Goal: Task Accomplishment & Management: Use online tool/utility

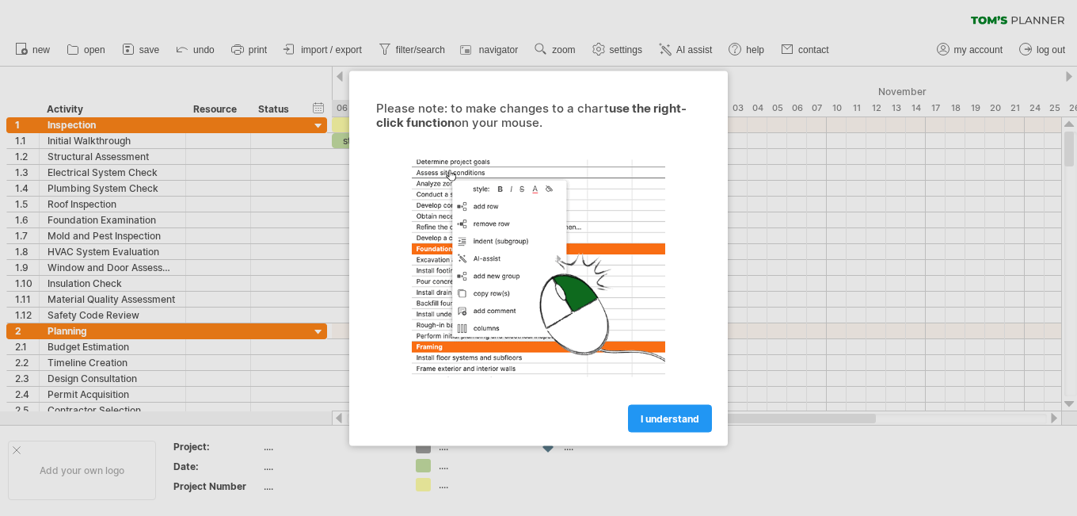
click at [665, 412] on span "I understand" at bounding box center [670, 418] width 59 height 12
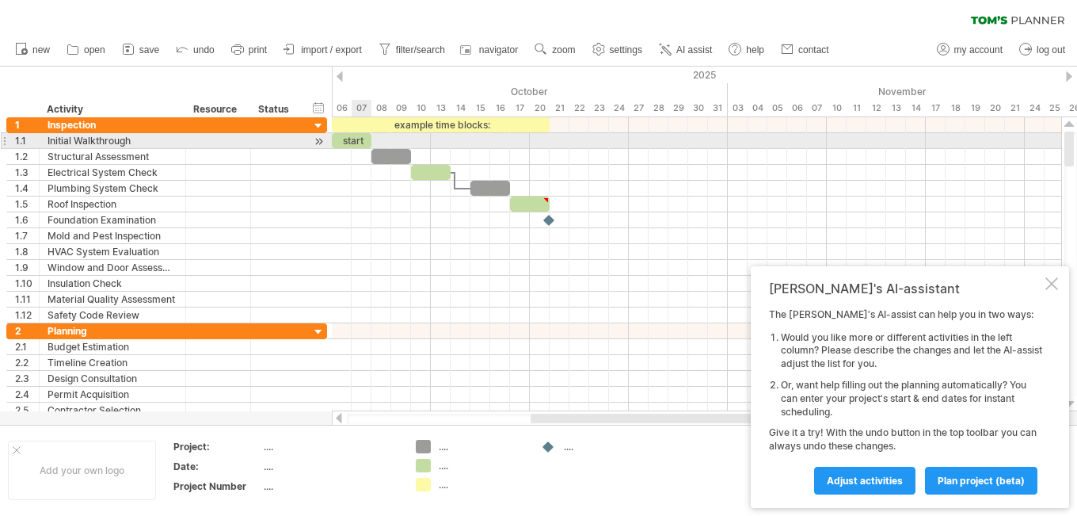
click at [361, 139] on div "start" at bounding box center [352, 140] width 40 height 15
click at [374, 145] on span at bounding box center [371, 140] width 6 height 15
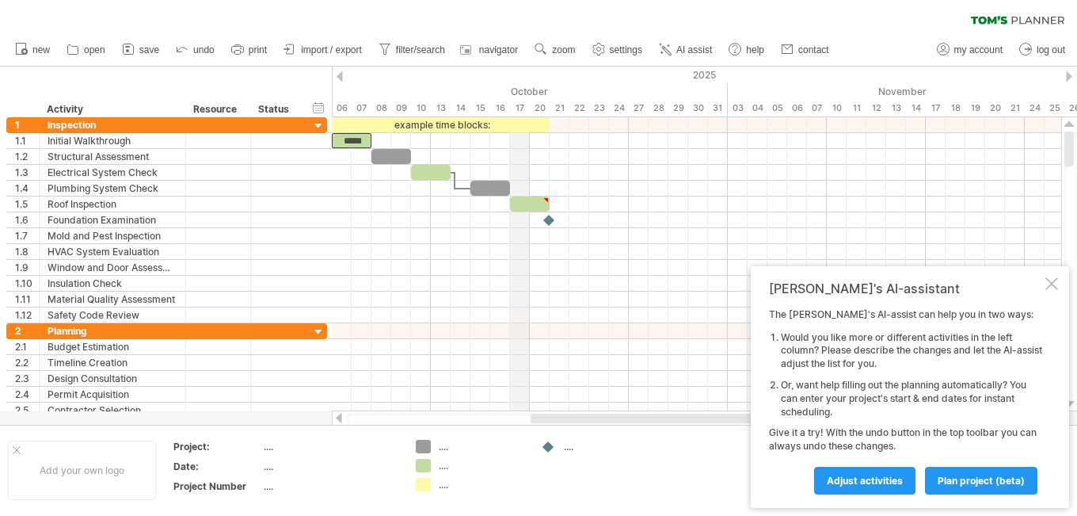
click at [530, 94] on div "October" at bounding box center [500, 91] width 455 height 17
click at [536, 91] on div "October" at bounding box center [500, 91] width 455 height 17
click at [600, 51] on circle at bounding box center [598, 50] width 4 height 4
select select "*"
select select "**"
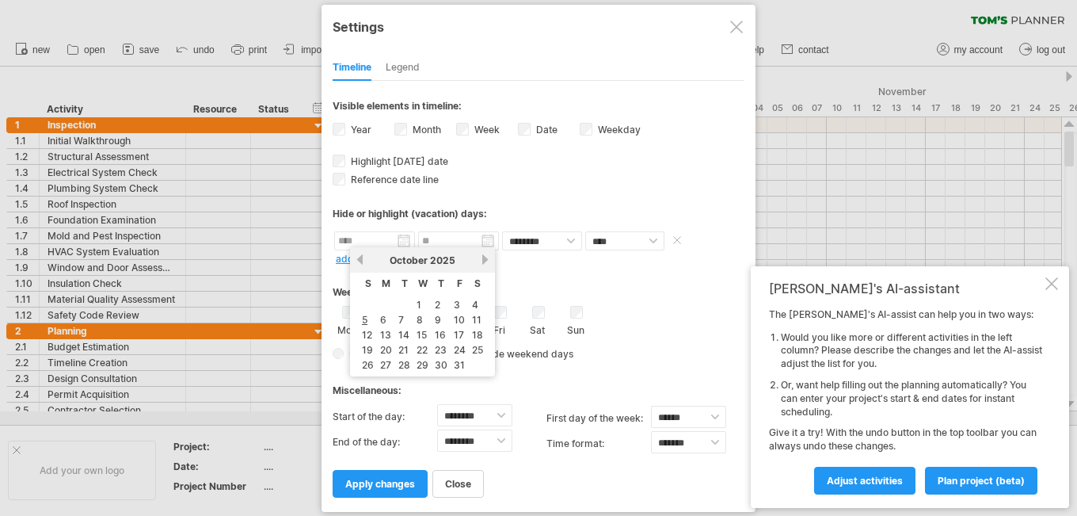
click at [386, 242] on input "text" at bounding box center [374, 240] width 81 height 19
click at [482, 264] on link "next" at bounding box center [485, 259] width 12 height 12
click at [470, 303] on link "1" at bounding box center [474, 304] width 8 height 15
type input "********"
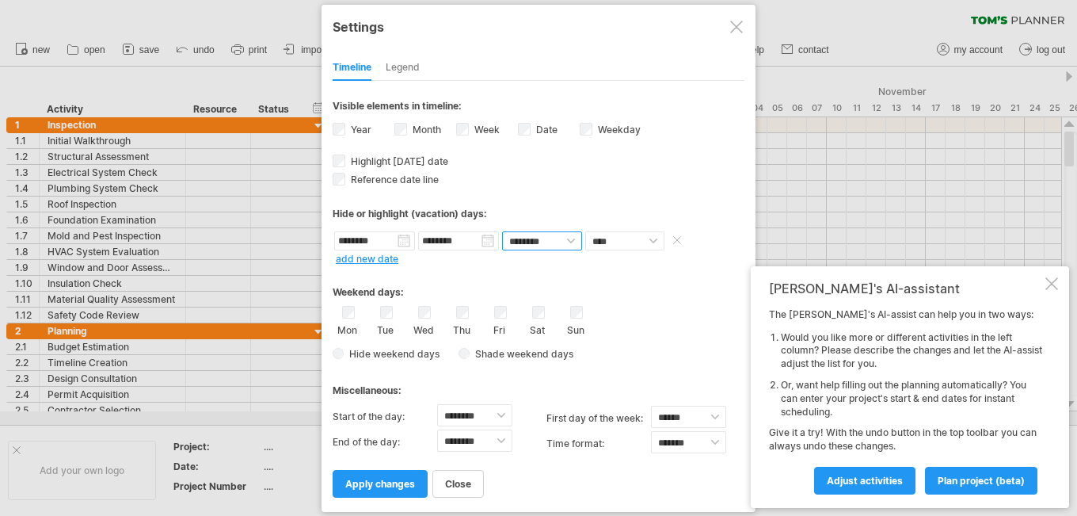
click at [564, 238] on select "******** ********" at bounding box center [542, 240] width 80 height 19
click at [615, 269] on div "Weekend days: Mon Tue Wed Thu Fri Sat Sun Hide weekend days" at bounding box center [539, 316] width 412 height 98
click at [479, 242] on input "********" at bounding box center [458, 240] width 81 height 19
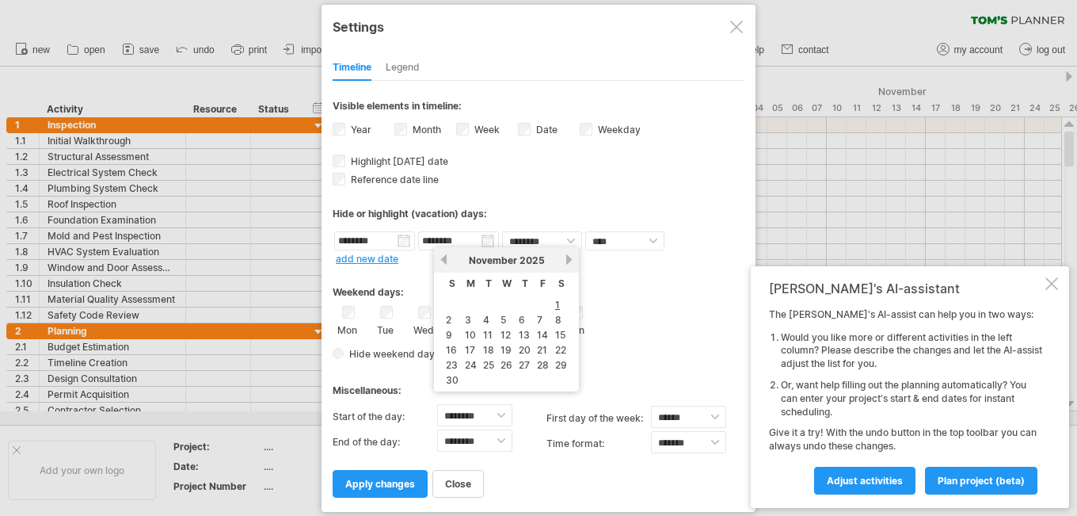
click at [571, 263] on link "next" at bounding box center [569, 259] width 12 height 12
click at [504, 367] on link "31" at bounding box center [507, 364] width 14 height 15
type input "********"
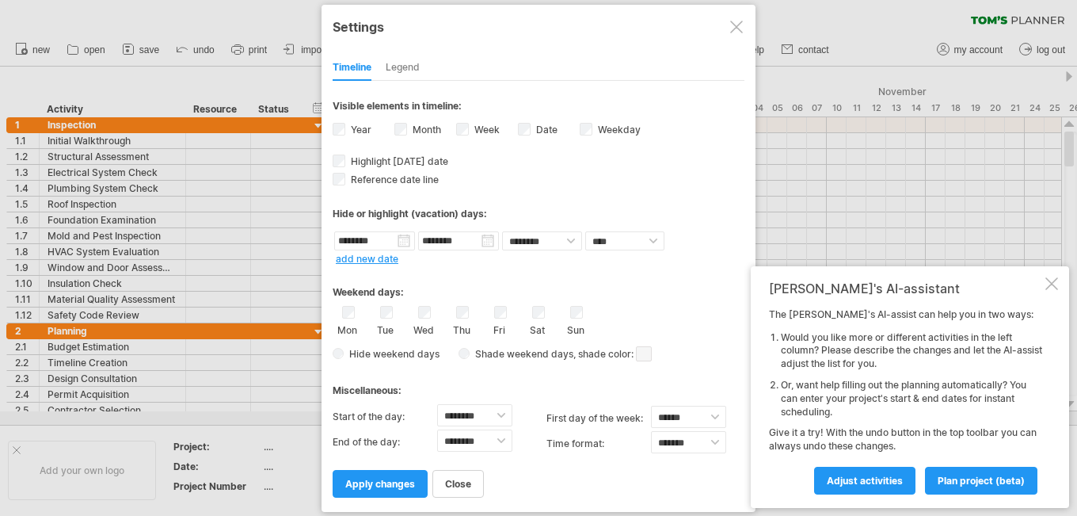
click at [402, 72] on div "Legend" at bounding box center [403, 67] width 34 height 25
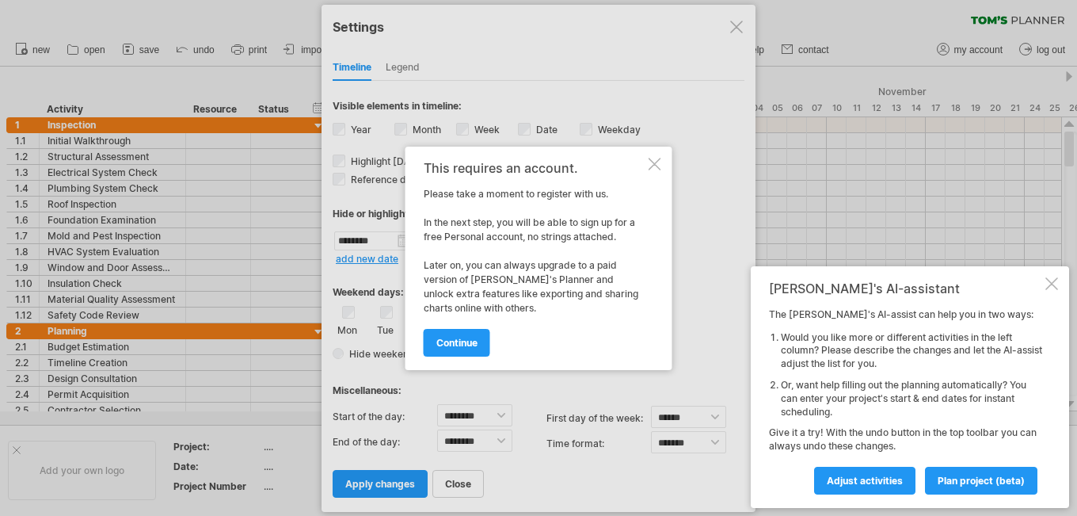
click at [646, 163] on div "This requires an account. Please take a moment to register with us. In the next…" at bounding box center [539, 258] width 267 height 223
click at [652, 164] on div at bounding box center [655, 164] width 13 height 13
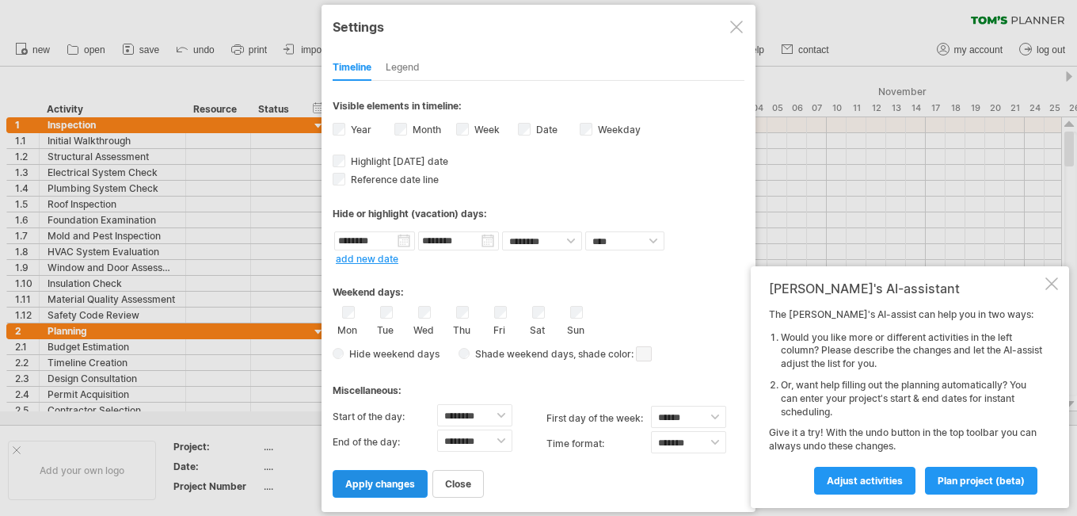
click at [387, 485] on span "apply changes" at bounding box center [380, 484] width 70 height 12
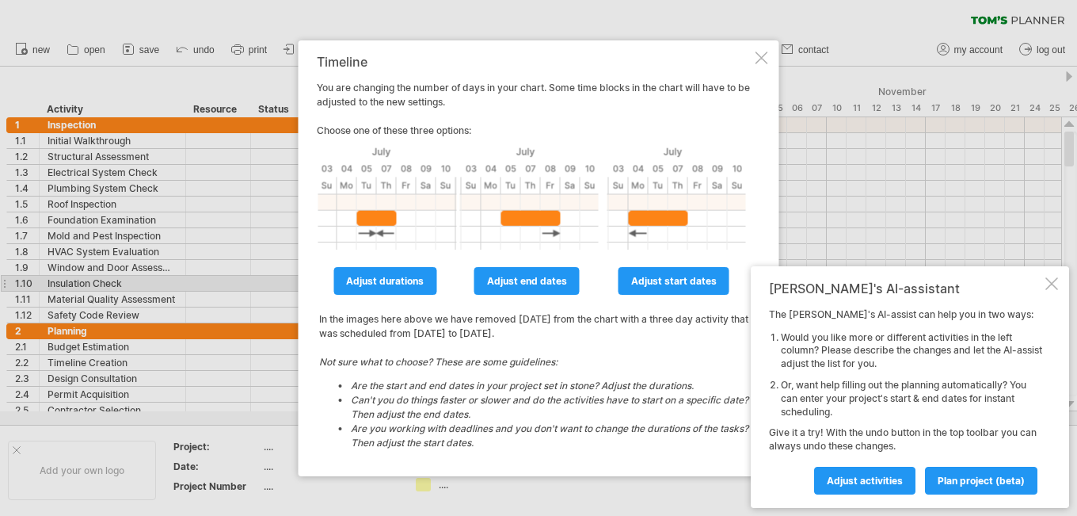
click at [1057, 285] on div at bounding box center [1052, 283] width 13 height 13
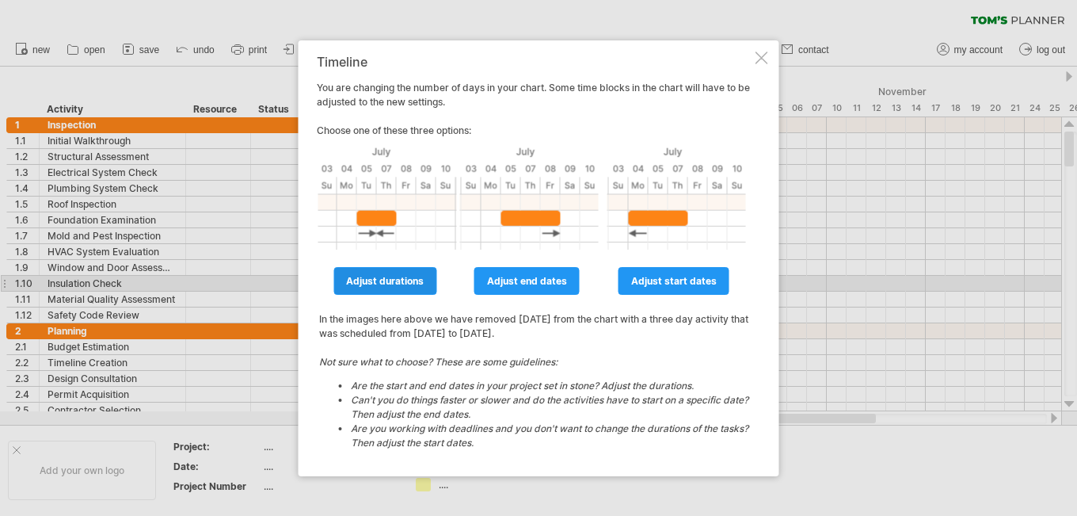
click at [411, 279] on span "adjust durations" at bounding box center [385, 281] width 78 height 12
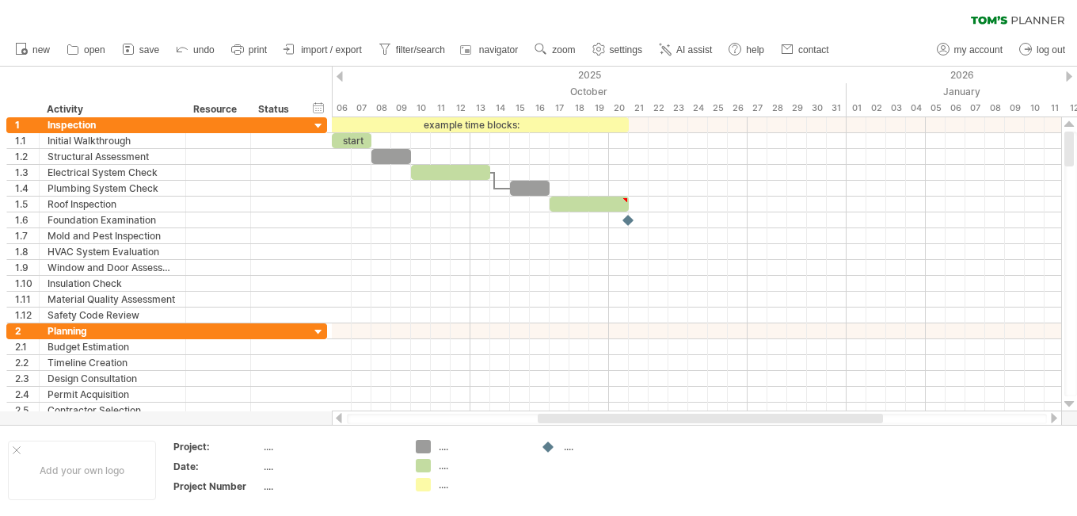
click at [342, 79] on div at bounding box center [340, 76] width 6 height 10
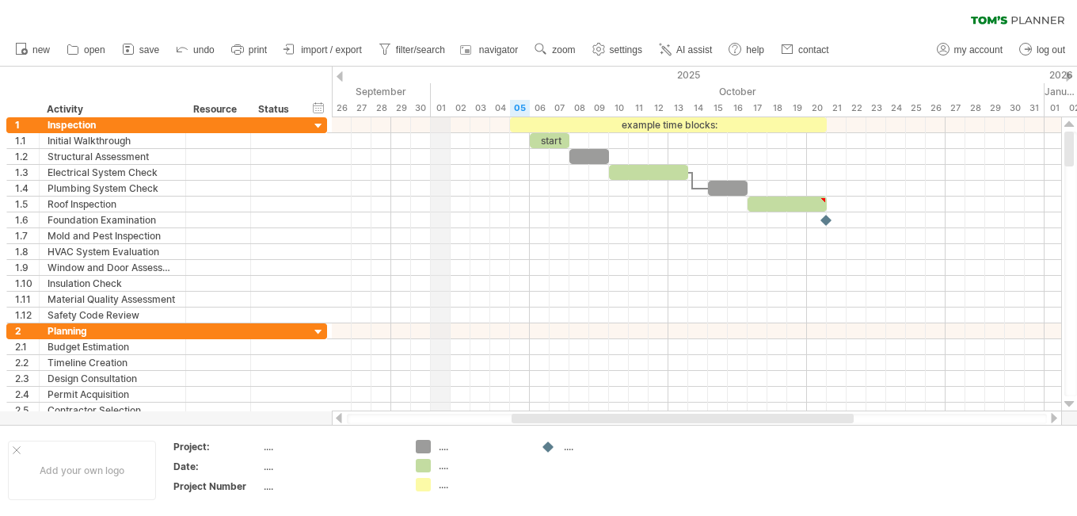
click at [437, 109] on div "01" at bounding box center [441, 108] width 20 height 17
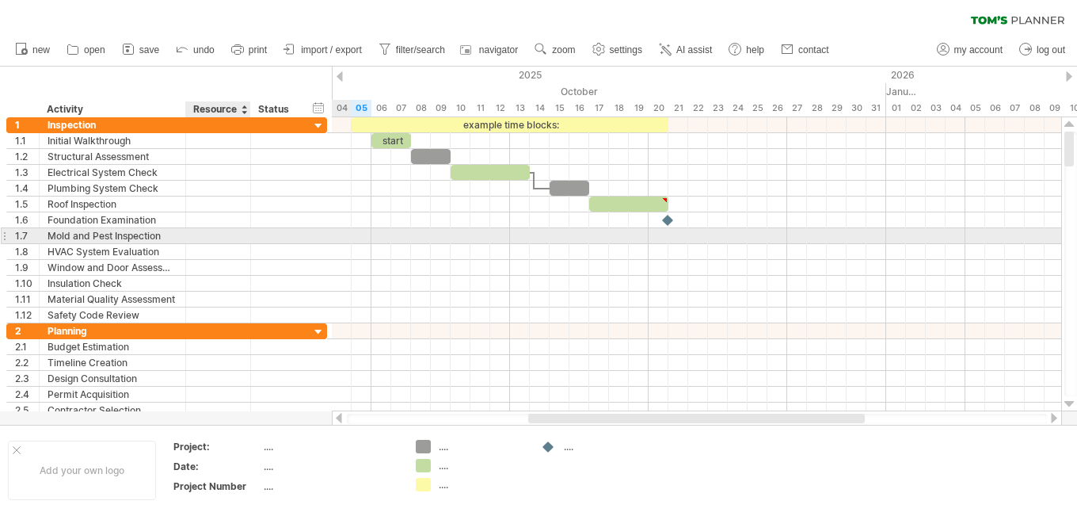
drag, startPoint x: 360, startPoint y: 75, endPoint x: 202, endPoint y: 241, distance: 228.6
click at [202, 241] on div "Trying to reach [DOMAIN_NAME] Connected again... 0% clear filter new 1" at bounding box center [538, 258] width 1077 height 516
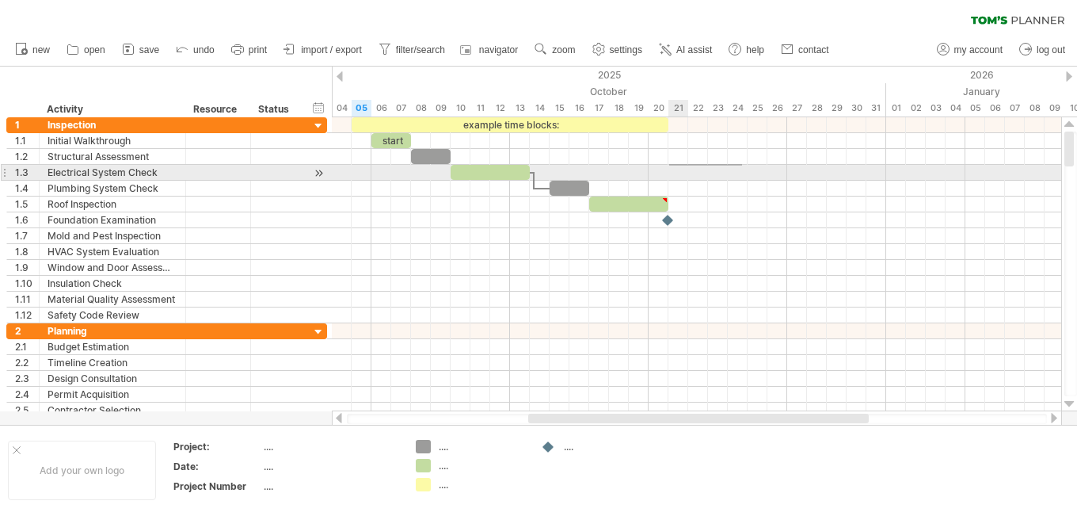
drag, startPoint x: 742, startPoint y: 164, endPoint x: 669, endPoint y: 165, distance: 73.7
click at [669, 166] on div at bounding box center [697, 220] width 730 height 206
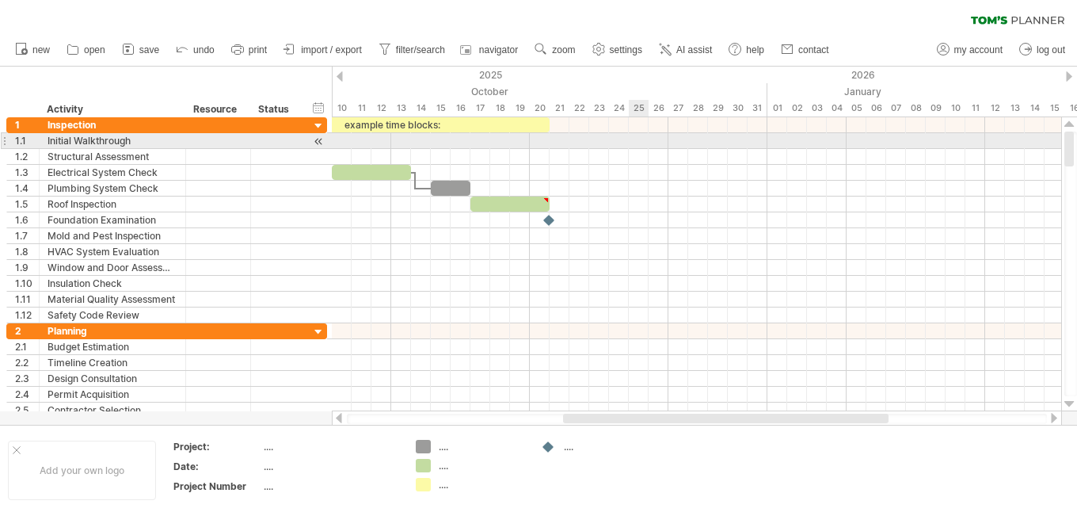
drag, startPoint x: 749, startPoint y: 86, endPoint x: 642, endPoint y: 148, distance: 123.5
click at [642, 148] on div "Trying to reach [DOMAIN_NAME] Connected again... 0% clear filter new 1" at bounding box center [538, 258] width 1077 height 516
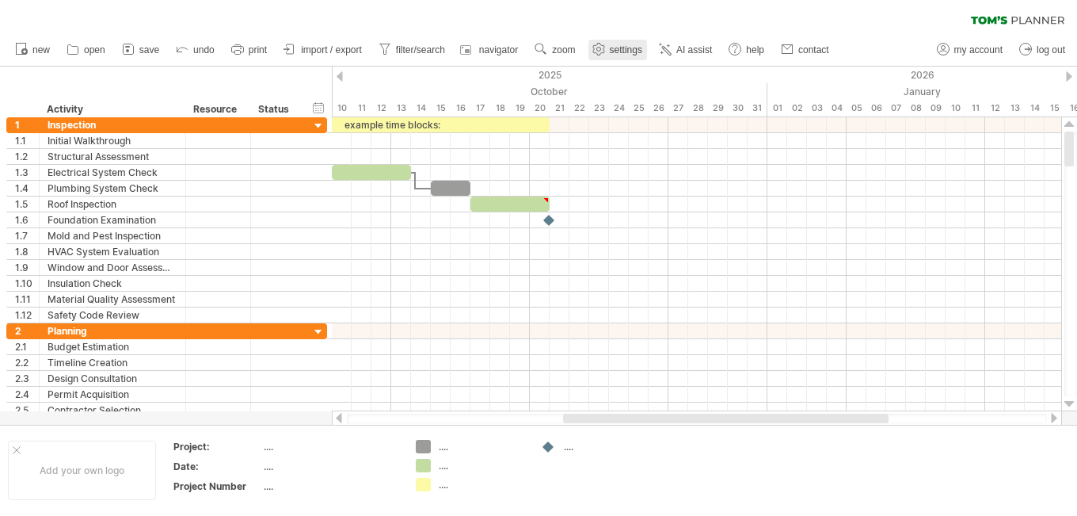
click at [630, 45] on span "settings" at bounding box center [626, 49] width 32 height 11
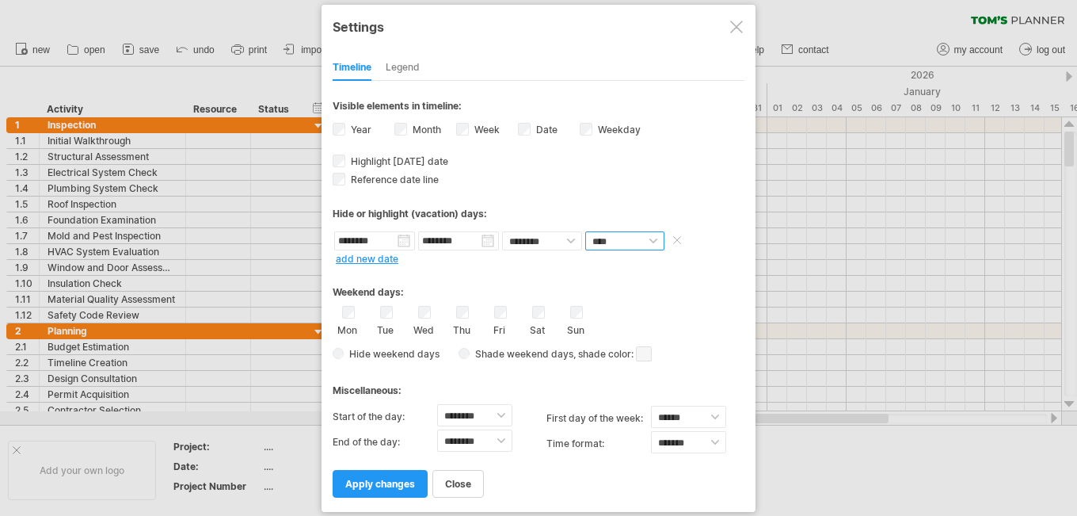
click at [647, 242] on select "**** *****" at bounding box center [624, 240] width 79 height 19
click at [676, 289] on div "Weekend days:" at bounding box center [539, 286] width 412 height 31
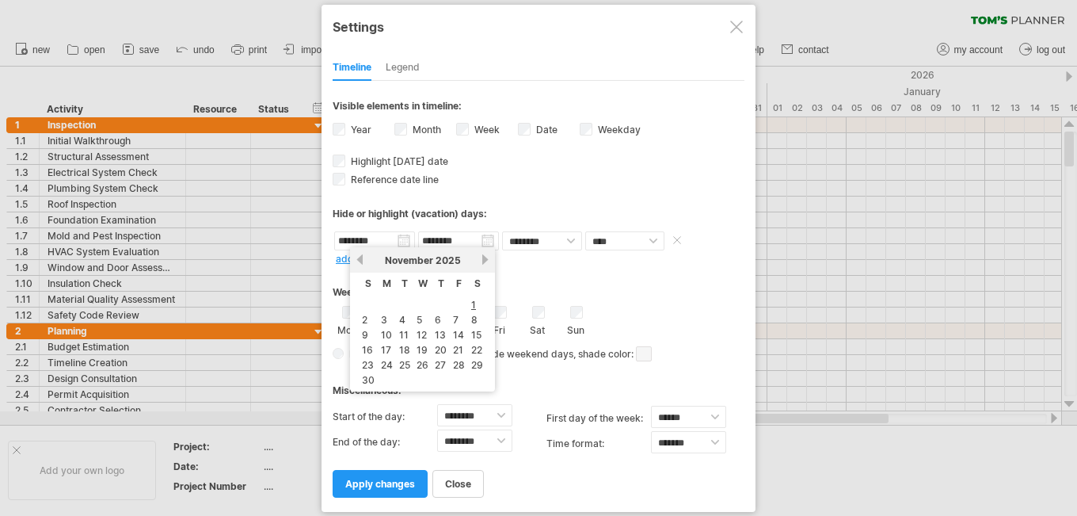
click at [404, 246] on input "********" at bounding box center [374, 240] width 81 height 19
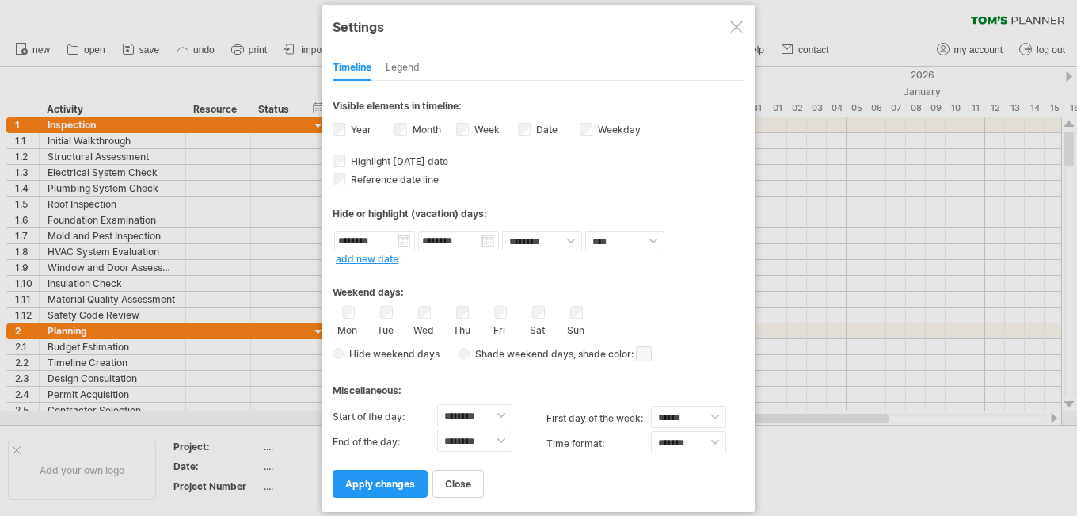
click at [601, 273] on div "Weekend days:" at bounding box center [539, 286] width 412 height 31
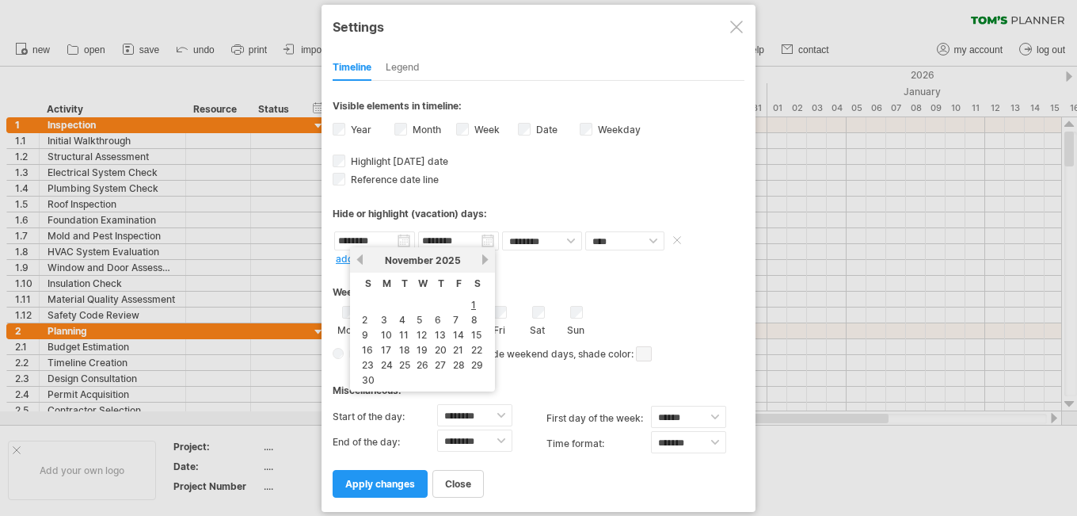
click at [405, 242] on input "********" at bounding box center [374, 240] width 81 height 19
click at [359, 260] on link "previous" at bounding box center [360, 259] width 12 height 12
click at [419, 306] on link "1" at bounding box center [419, 304] width 8 height 15
type input "********"
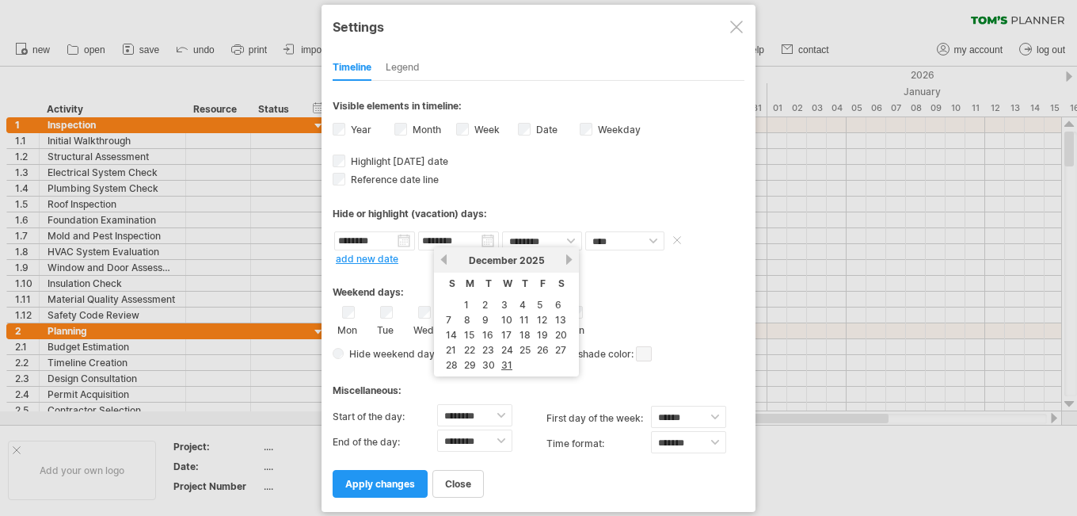
click at [488, 241] on input "********" at bounding box center [458, 240] width 81 height 19
click at [441, 259] on link "previous" at bounding box center [444, 259] width 12 height 12
click at [545, 365] on link "31" at bounding box center [543, 364] width 14 height 15
type input "********"
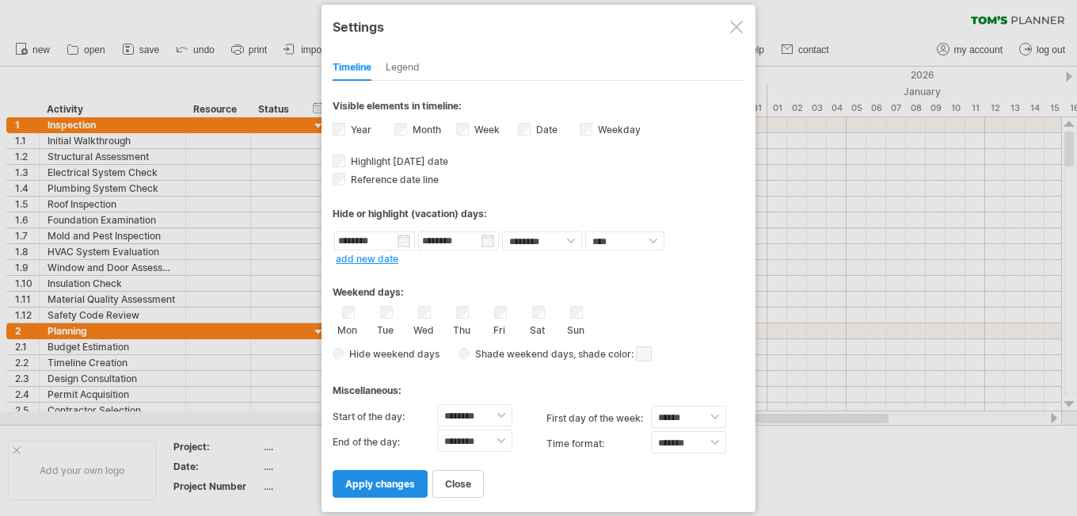
click at [383, 483] on span "apply changes" at bounding box center [380, 484] width 70 height 12
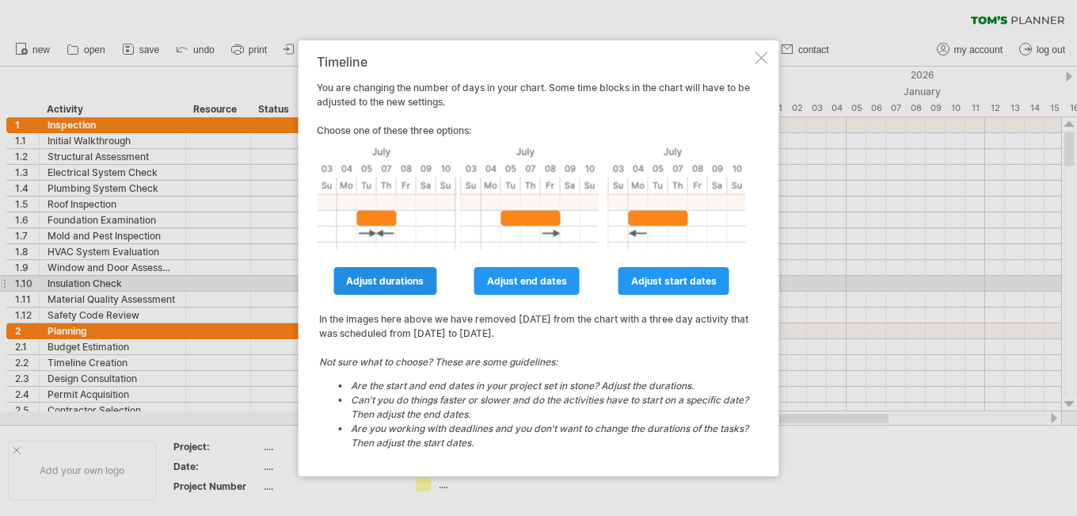
click at [429, 287] on link "adjust durations" at bounding box center [384, 281] width 103 height 28
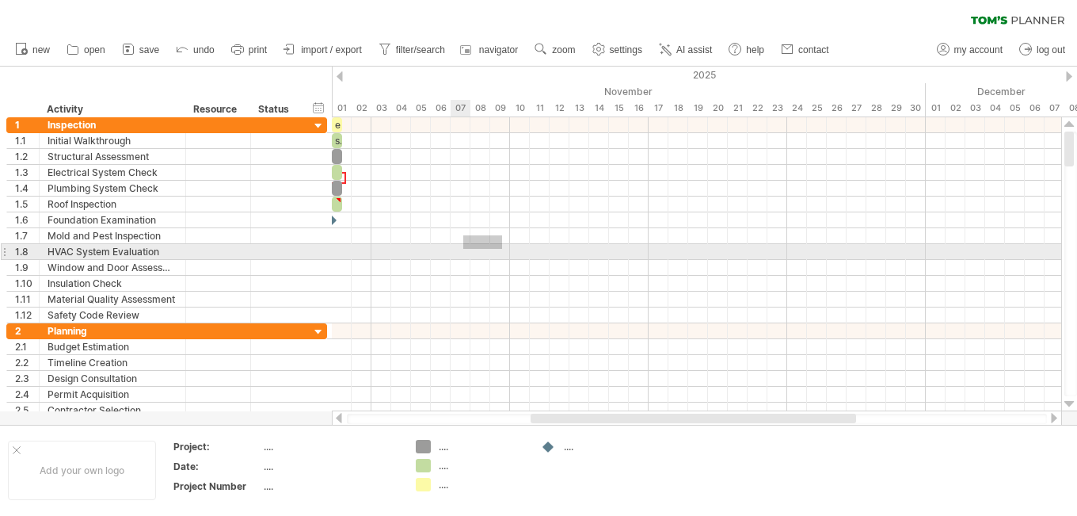
drag, startPoint x: 503, startPoint y: 234, endPoint x: 436, endPoint y: 258, distance: 70.7
click at [463, 250] on div at bounding box center [697, 220] width 730 height 206
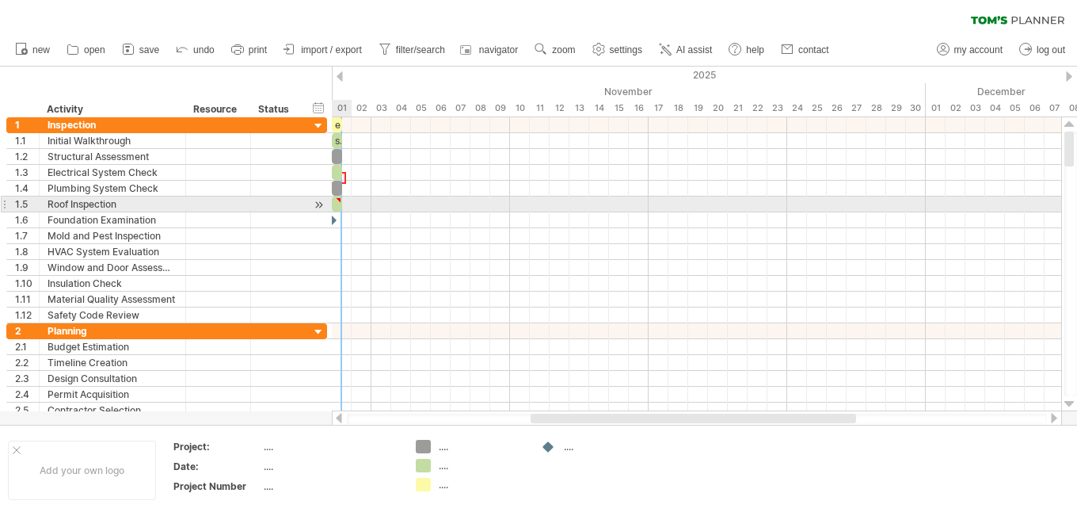
click at [337, 208] on div at bounding box center [337, 203] width 10 height 15
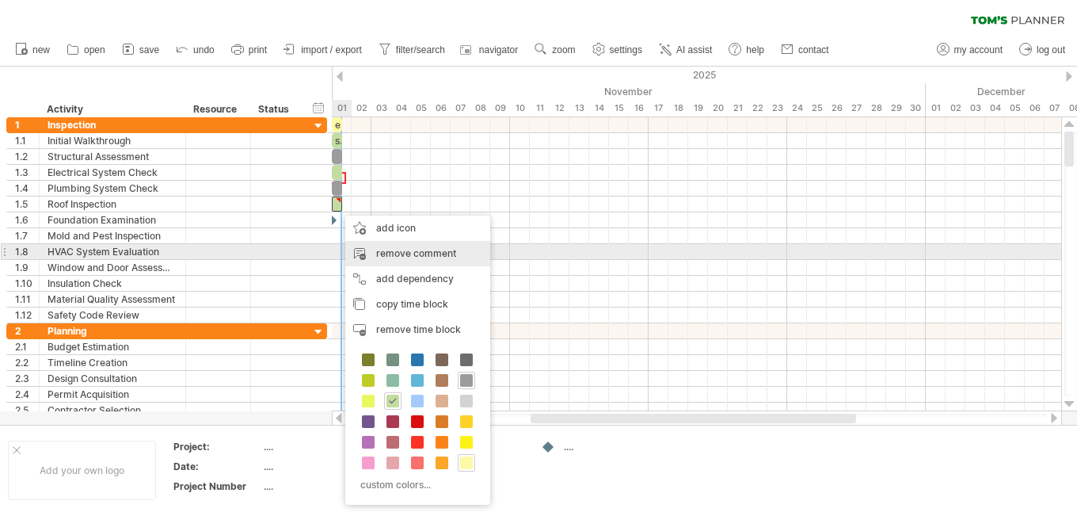
click at [399, 255] on div "remove comment" at bounding box center [417, 253] width 145 height 25
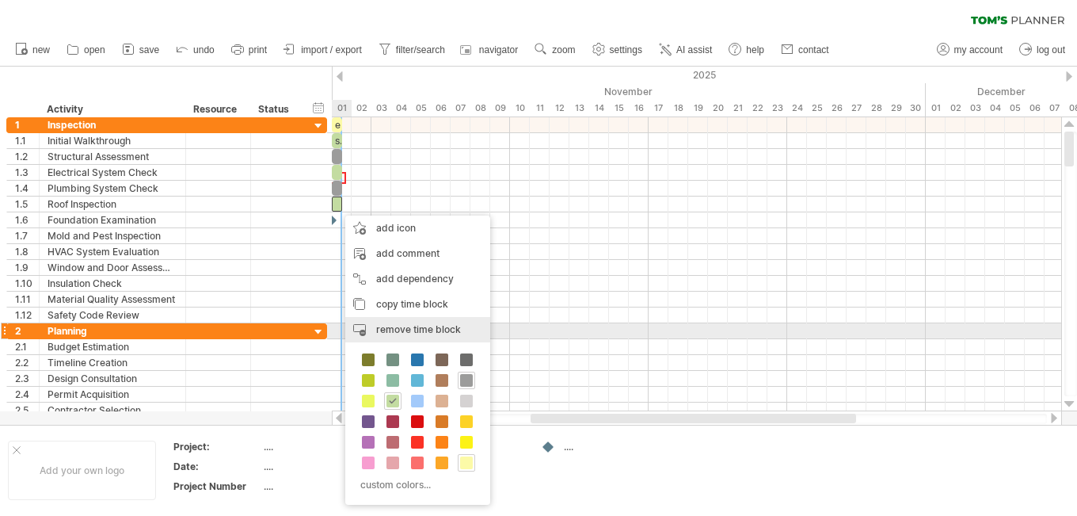
click at [421, 326] on span "remove time block" at bounding box center [418, 329] width 85 height 12
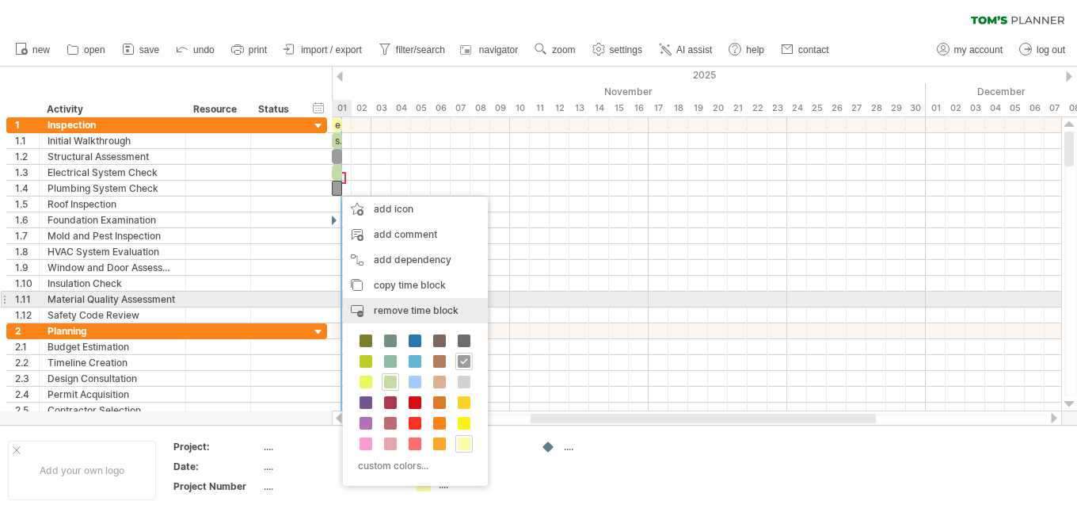
click at [404, 302] on div "remove time block remove selected items" at bounding box center [415, 310] width 145 height 25
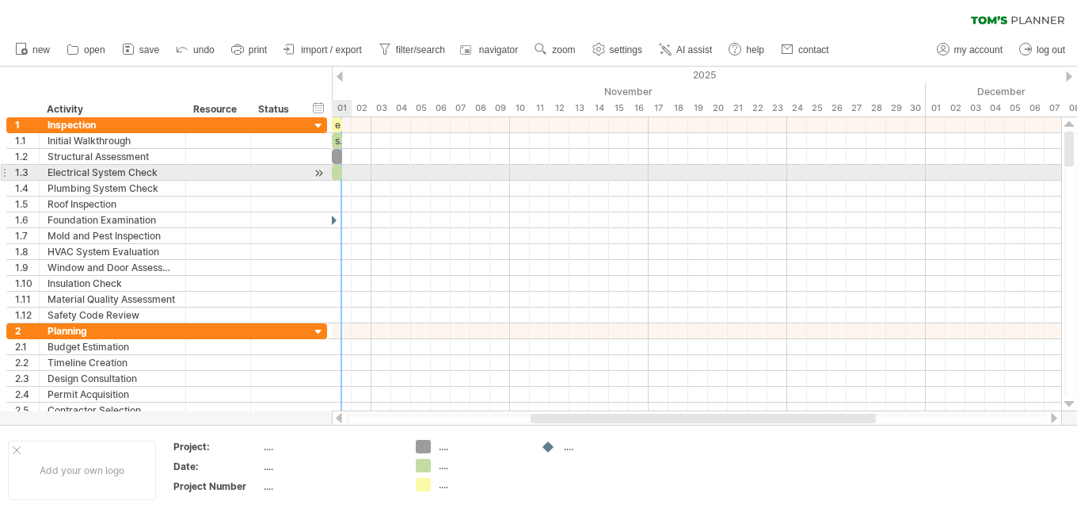
click at [336, 172] on div at bounding box center [337, 172] width 10 height 15
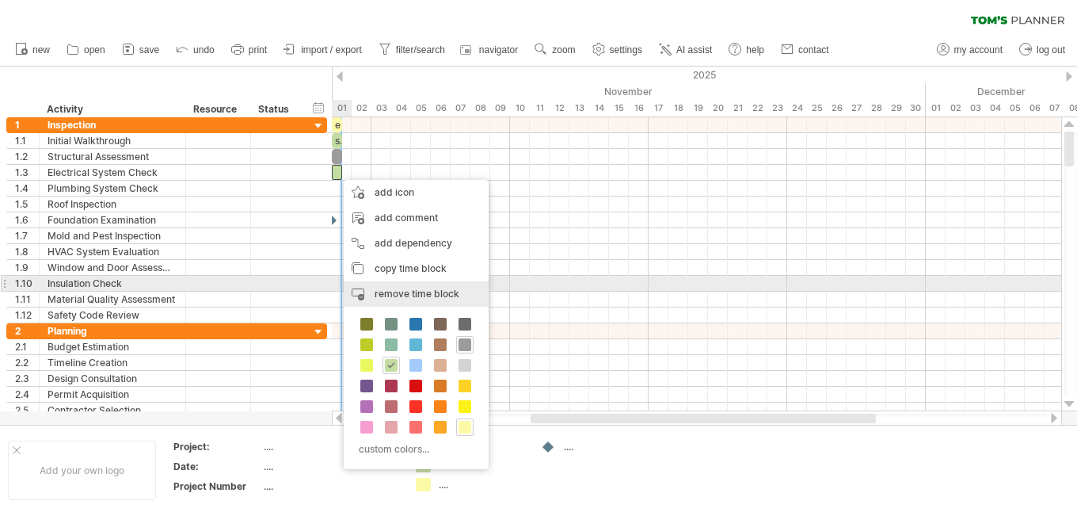
click at [401, 286] on div "remove time block remove selected items" at bounding box center [416, 293] width 145 height 25
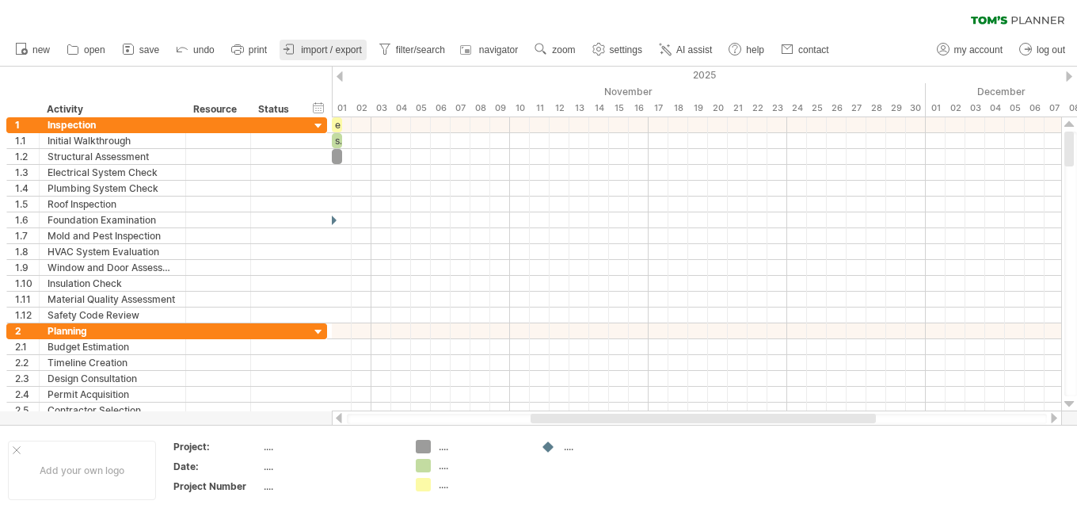
click at [358, 45] on span "import / export" at bounding box center [331, 49] width 61 height 11
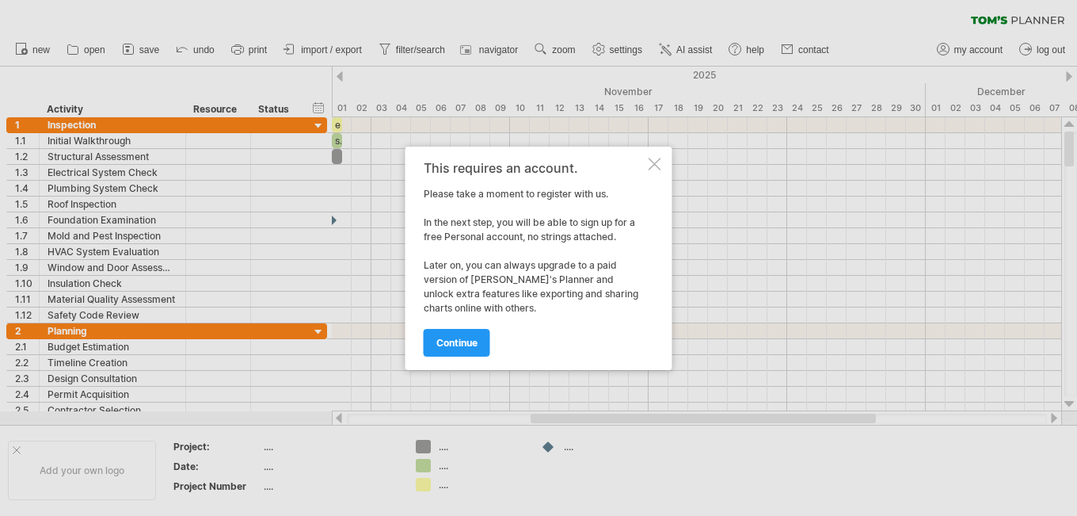
drag, startPoint x: 657, startPoint y: 161, endPoint x: 707, endPoint y: 86, distance: 90.1
click at [657, 160] on div at bounding box center [655, 164] width 13 height 13
